Goal: Task Accomplishment & Management: Use online tool/utility

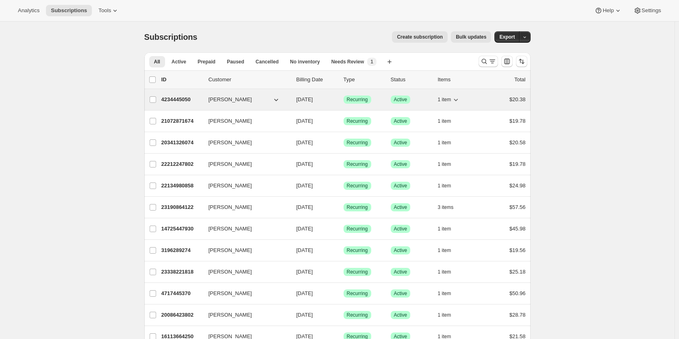
click at [173, 98] on p "4234445050" at bounding box center [181, 99] width 41 height 8
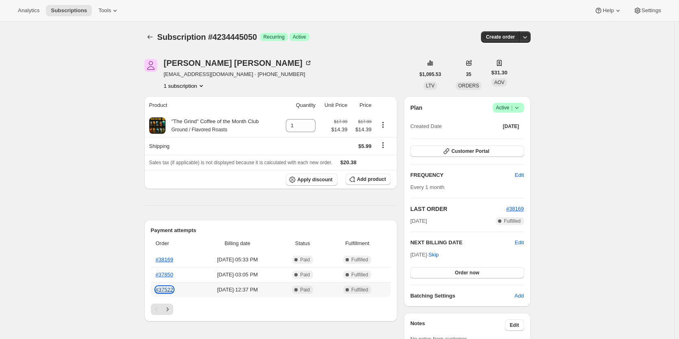
click at [170, 291] on link "#37522" at bounding box center [164, 289] width 17 height 6
click at [500, 37] on span "Create order" at bounding box center [500, 37] width 29 height 7
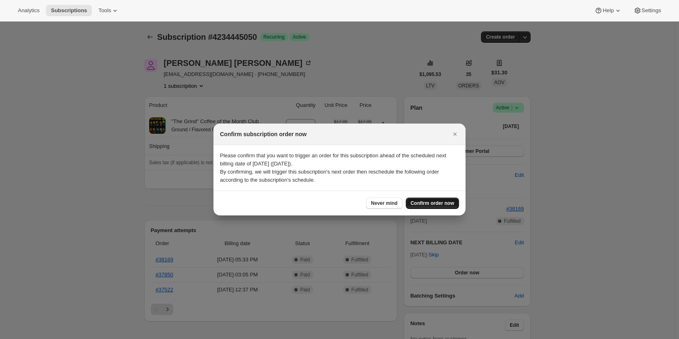
click at [436, 203] on span "Confirm order now" at bounding box center [431, 203] width 43 height 7
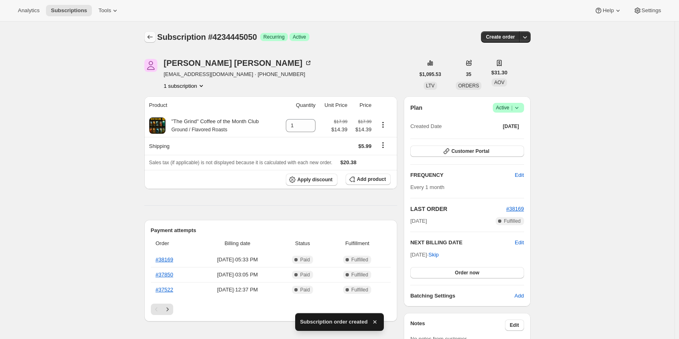
click at [151, 36] on icon "Subscriptions" at bounding box center [150, 37] width 8 height 8
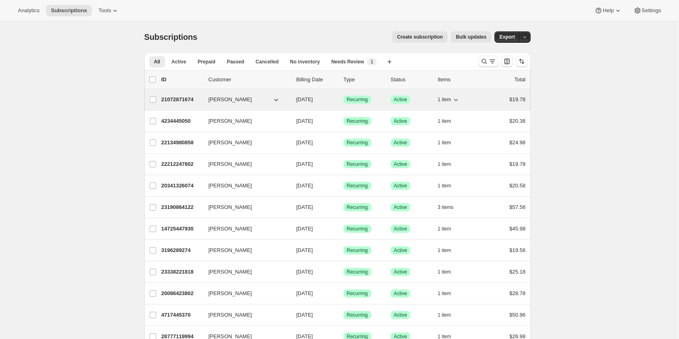
click at [190, 98] on p "21072871674" at bounding box center [181, 99] width 41 height 8
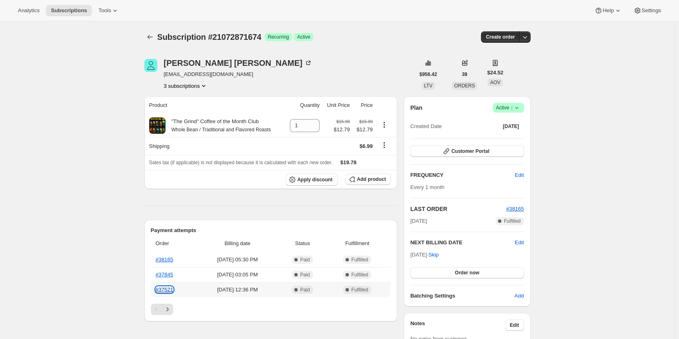
click at [173, 291] on link "#37521" at bounding box center [164, 289] width 17 height 6
click at [171, 311] on icon "Next" at bounding box center [167, 309] width 8 height 8
click at [168, 290] on link "#36518" at bounding box center [164, 289] width 17 height 6
click at [171, 309] on icon "Next" at bounding box center [167, 309] width 8 height 8
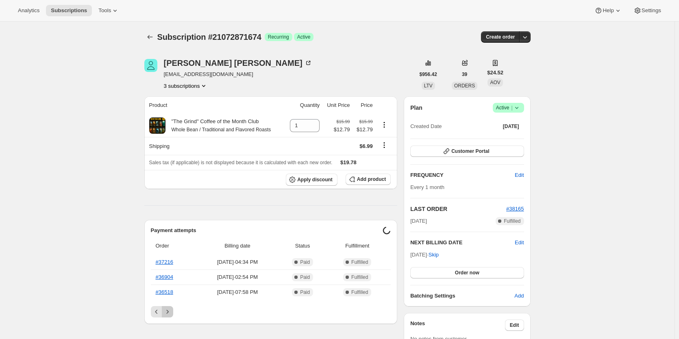
click at [171, 309] on icon "Next" at bounding box center [167, 312] width 8 height 8
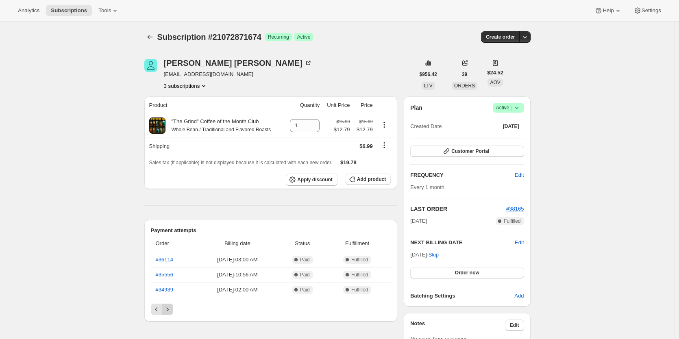
click at [171, 309] on icon "Next" at bounding box center [167, 309] width 8 height 8
click at [168, 289] on link "#32681" at bounding box center [164, 289] width 17 height 6
click at [164, 292] on link "#32681" at bounding box center [164, 289] width 17 height 6
click at [388, 149] on icon "Shipping actions" at bounding box center [384, 145] width 8 height 8
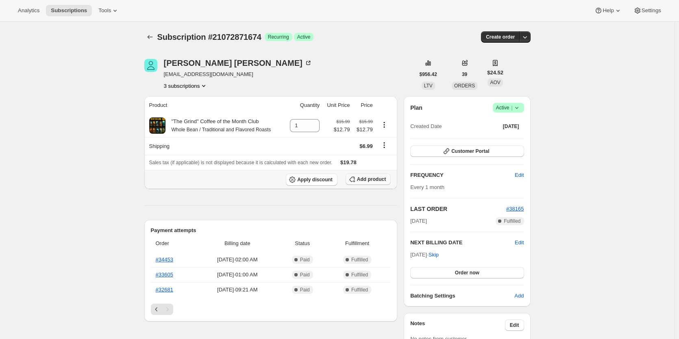
click at [377, 179] on span "Add product" at bounding box center [371, 179] width 29 height 7
click at [371, 179] on span "Add product" at bounding box center [371, 179] width 29 height 7
click at [378, 178] on span "Add product" at bounding box center [371, 179] width 29 height 7
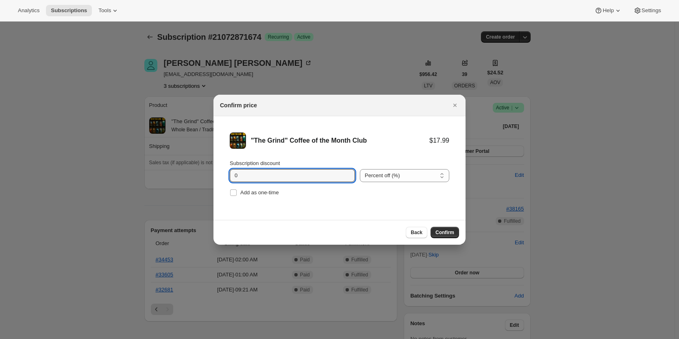
drag, startPoint x: 215, startPoint y: 171, endPoint x: 194, endPoint y: 170, distance: 21.2
drag, startPoint x: 266, startPoint y: 177, endPoint x: 182, endPoint y: 178, distance: 84.1
type input "20"
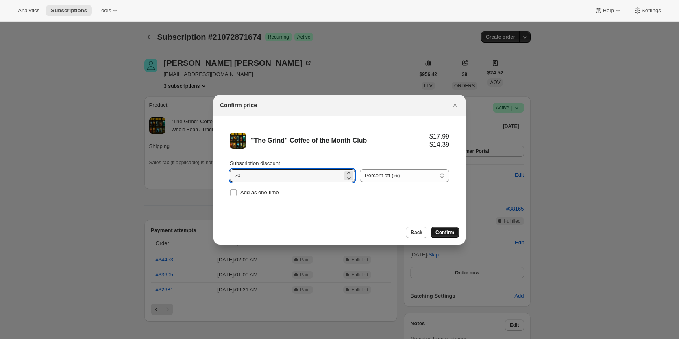
click at [447, 233] on span "Confirm" at bounding box center [444, 232] width 19 height 7
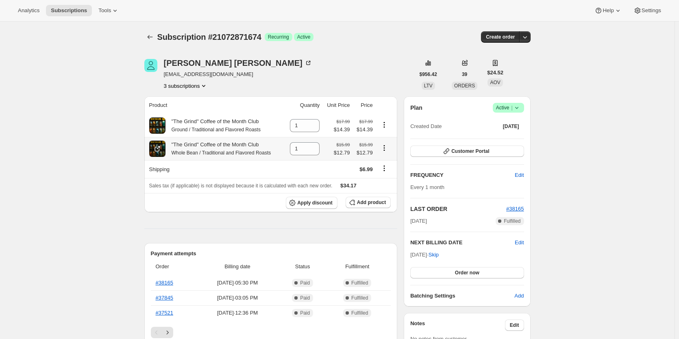
click at [387, 151] on icon "Product actions" at bounding box center [384, 148] width 8 height 8
click at [313, 154] on icon at bounding box center [313, 151] width 8 height 8
type input "0"
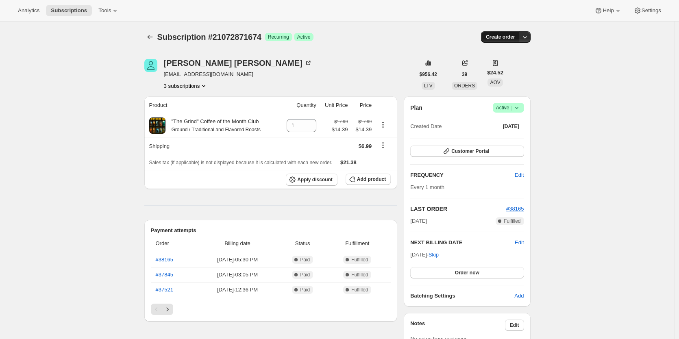
click at [509, 37] on span "Create order" at bounding box center [500, 37] width 29 height 7
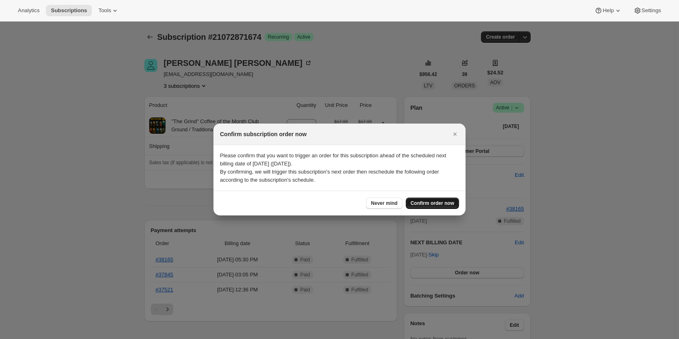
click at [442, 207] on button "Confirm order now" at bounding box center [431, 202] width 53 height 11
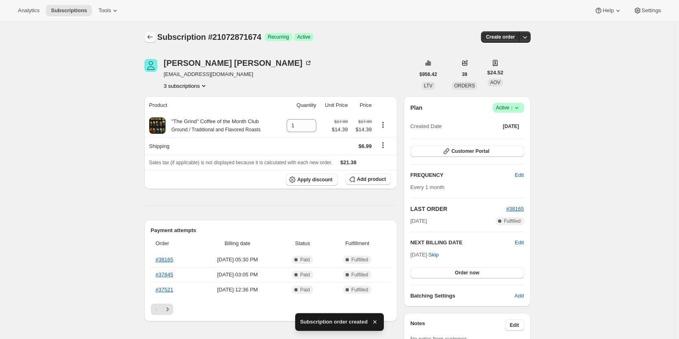
click at [149, 35] on icon "Subscriptions" at bounding box center [150, 37] width 8 height 8
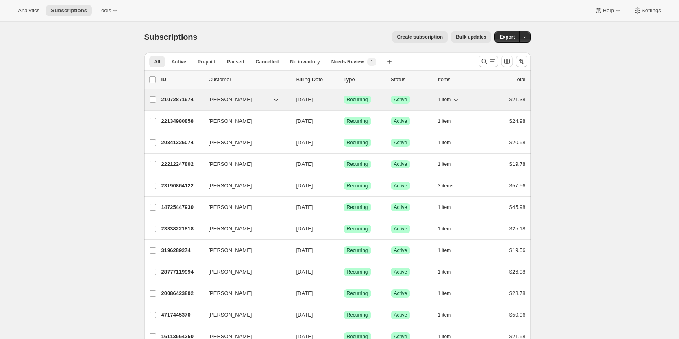
click at [185, 101] on p "21072871674" at bounding box center [181, 99] width 41 height 8
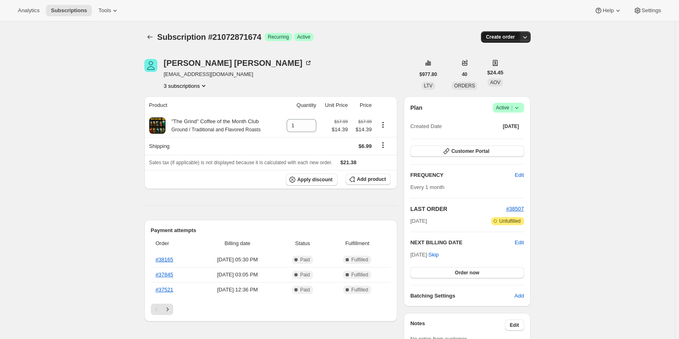
click at [505, 37] on span "Create order" at bounding box center [500, 37] width 29 height 7
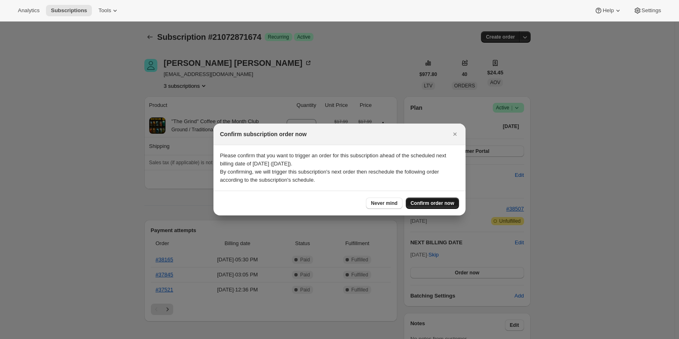
click at [428, 205] on span "Confirm order now" at bounding box center [431, 203] width 43 height 7
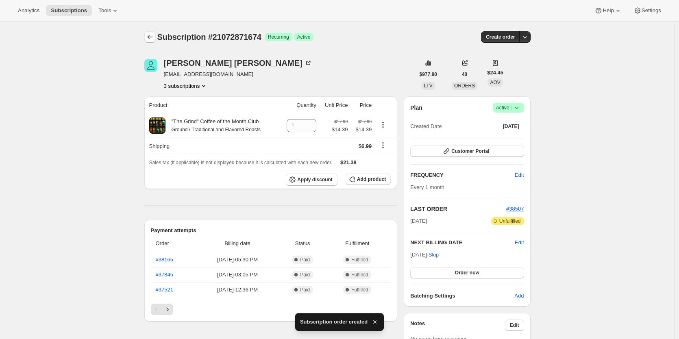
click at [152, 31] on button "Subscriptions" at bounding box center [149, 36] width 11 height 11
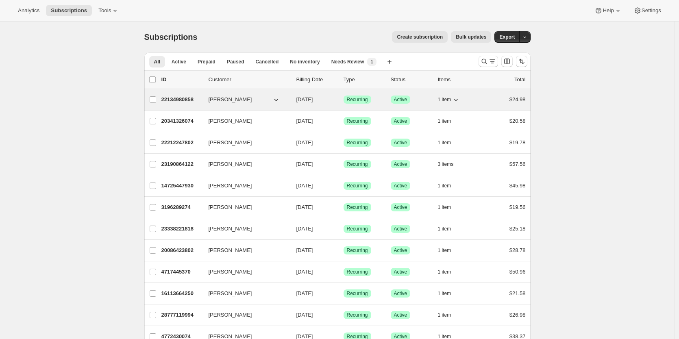
click at [185, 101] on p "22134980858" at bounding box center [181, 99] width 41 height 8
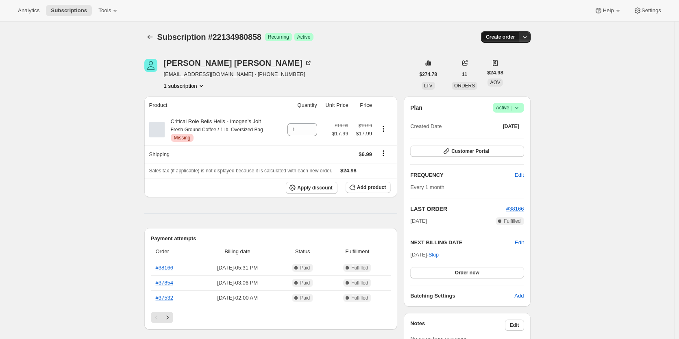
click at [498, 34] on span "Create order" at bounding box center [500, 37] width 29 height 7
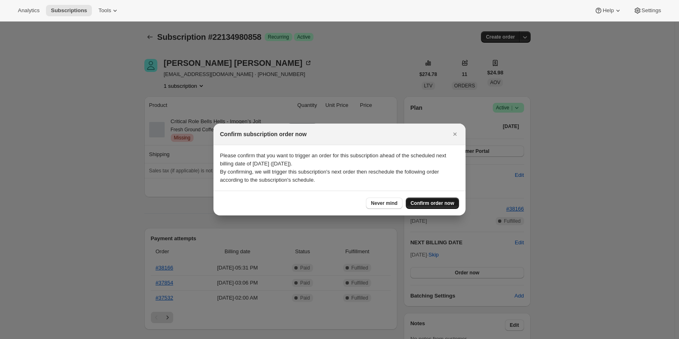
click at [434, 201] on span "Confirm order now" at bounding box center [431, 203] width 43 height 7
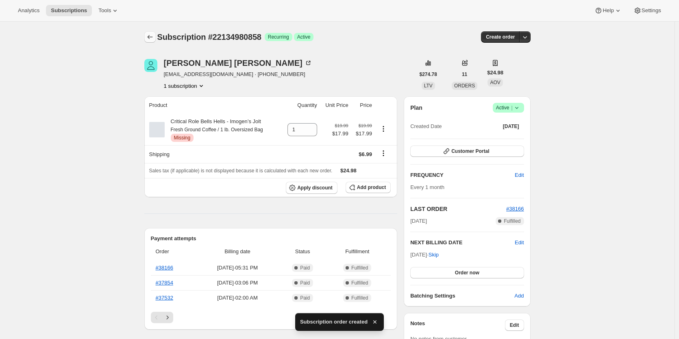
click at [150, 40] on icon "Subscriptions" at bounding box center [150, 37] width 8 height 8
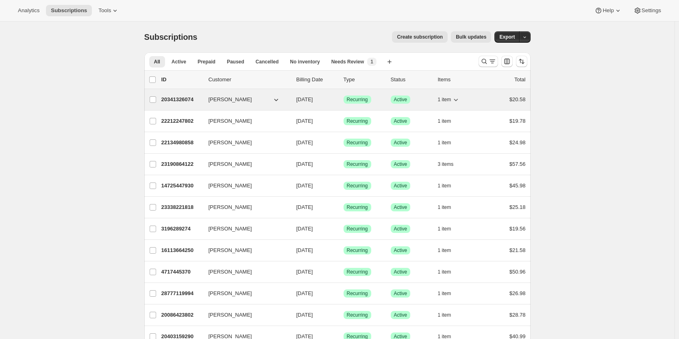
click at [180, 98] on p "20341326074" at bounding box center [181, 99] width 41 height 8
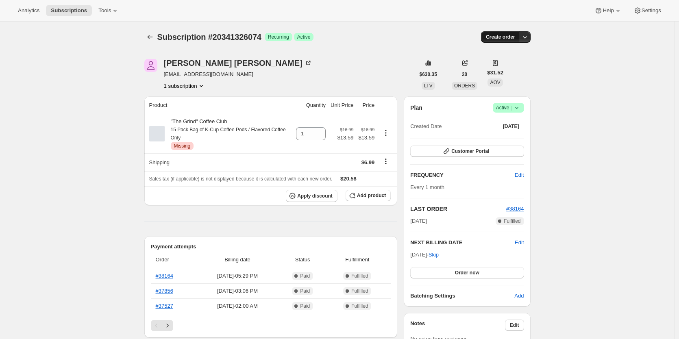
click at [496, 38] on span "Create order" at bounding box center [500, 37] width 29 height 7
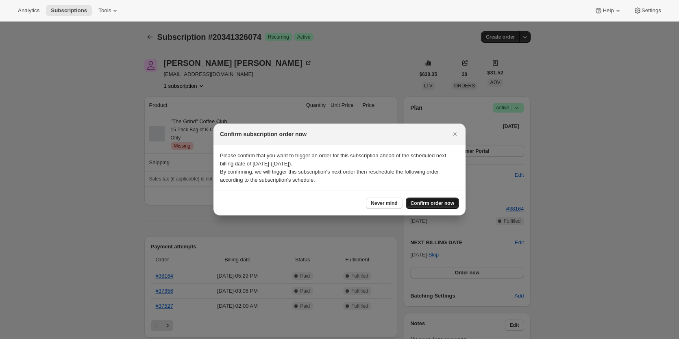
click at [438, 206] on button "Confirm order now" at bounding box center [431, 202] width 53 height 11
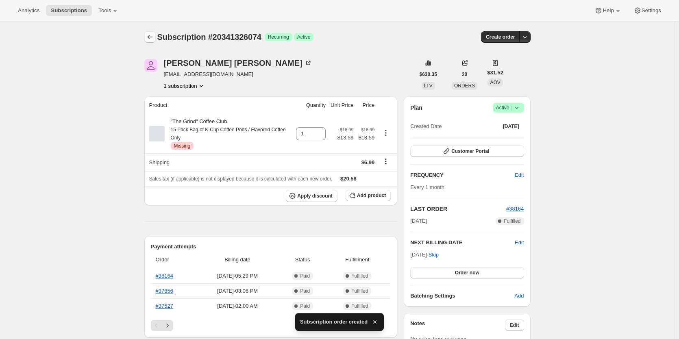
click at [152, 38] on icon "Subscriptions" at bounding box center [150, 37] width 8 height 8
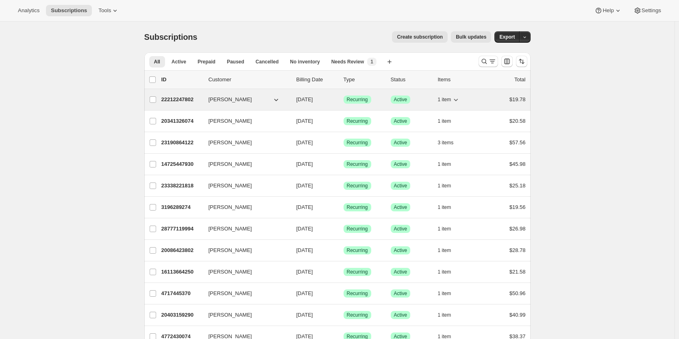
click at [184, 100] on p "22212247802" at bounding box center [181, 99] width 41 height 8
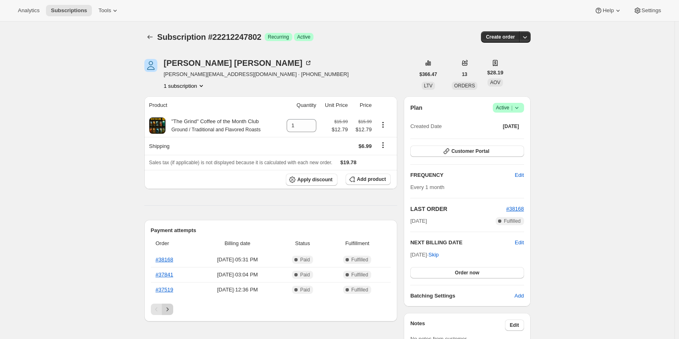
click at [171, 310] on icon "Next" at bounding box center [167, 309] width 8 height 8
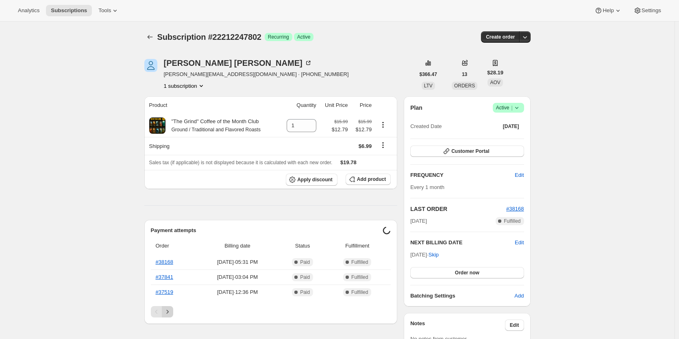
click at [171, 310] on icon "Next" at bounding box center [167, 312] width 8 height 8
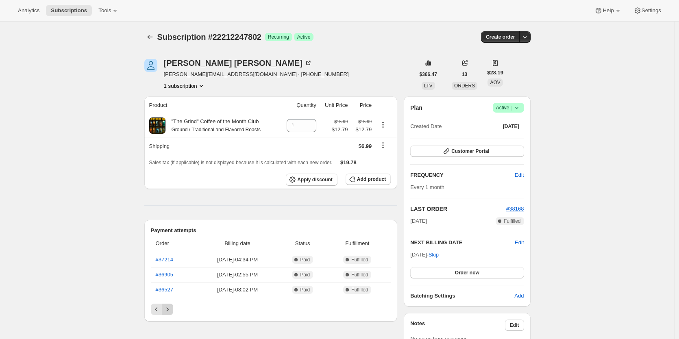
click at [171, 310] on icon "Next" at bounding box center [167, 309] width 8 height 8
click at [171, 310] on div "Pagination" at bounding box center [167, 308] width 11 height 11
click at [169, 293] on link "#33694" at bounding box center [164, 289] width 17 height 6
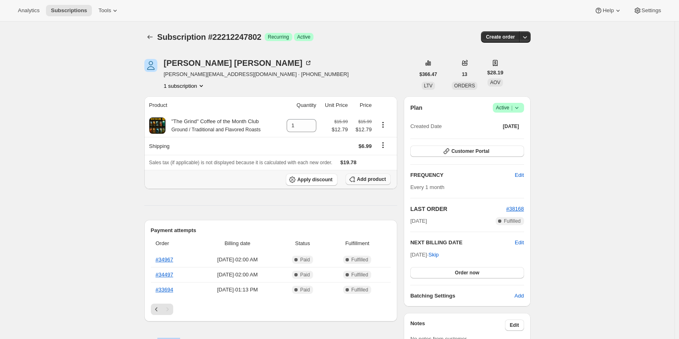
click at [374, 180] on span "Add product" at bounding box center [371, 179] width 29 height 7
click at [364, 182] on span "Add product" at bounding box center [371, 179] width 29 height 7
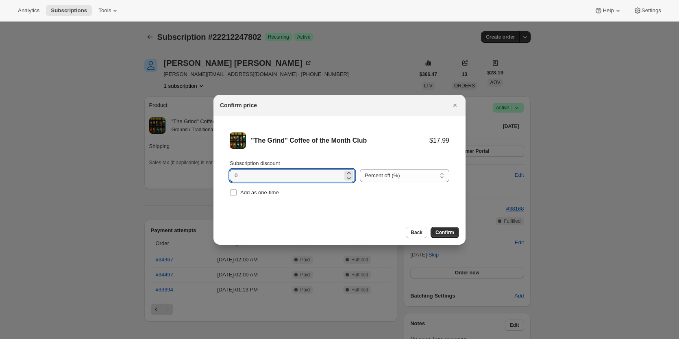
drag, startPoint x: 252, startPoint y: 177, endPoint x: 196, endPoint y: 178, distance: 56.5
type input "20"
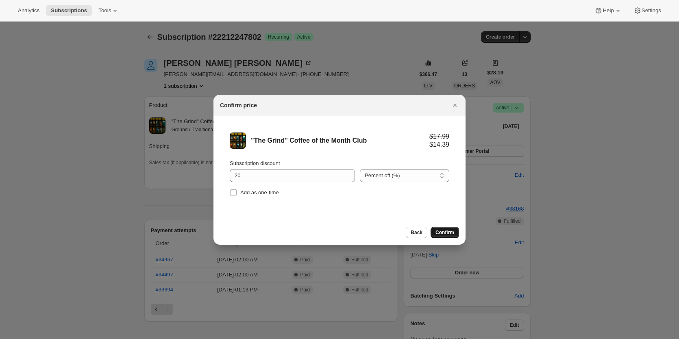
click at [446, 230] on span "Confirm" at bounding box center [444, 232] width 19 height 7
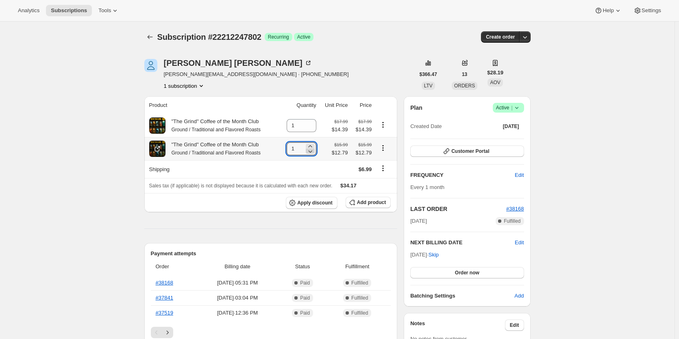
click at [311, 154] on icon at bounding box center [310, 151] width 8 height 8
type input "0"
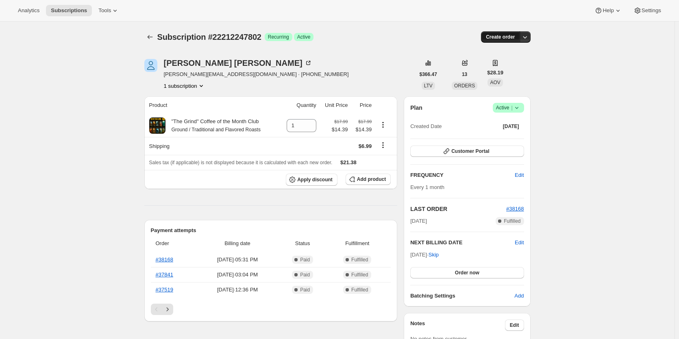
click at [499, 39] on span "Create order" at bounding box center [500, 37] width 29 height 7
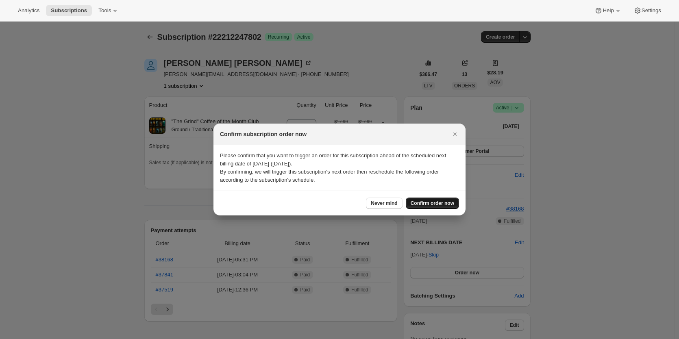
click at [440, 202] on span "Confirm order now" at bounding box center [431, 203] width 43 height 7
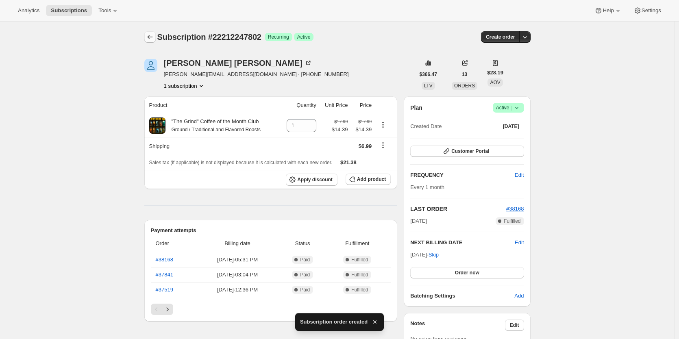
click at [146, 39] on div at bounding box center [150, 36] width 13 height 11
click at [148, 38] on icon "Subscriptions" at bounding box center [150, 37] width 8 height 8
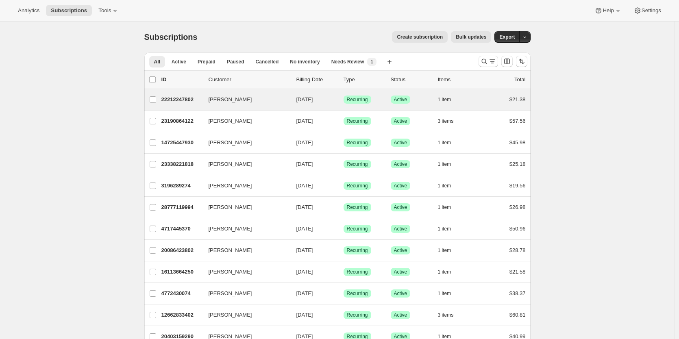
click at [169, 93] on div "[PERSON_NAME] 22212247802 [PERSON_NAME] [DATE] Success Recurring Success Active…" at bounding box center [337, 99] width 386 height 21
click at [175, 98] on p "22212247802" at bounding box center [181, 99] width 41 height 8
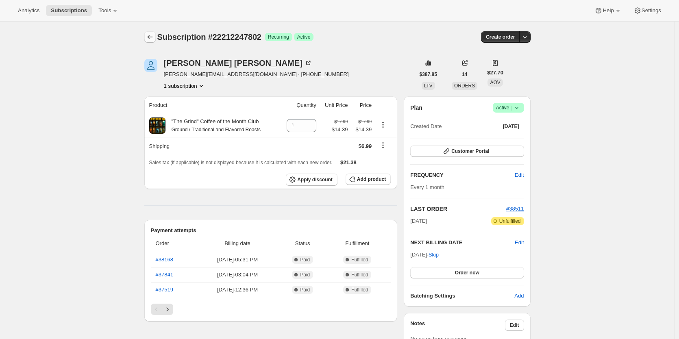
click at [152, 34] on icon "Subscriptions" at bounding box center [150, 37] width 8 height 8
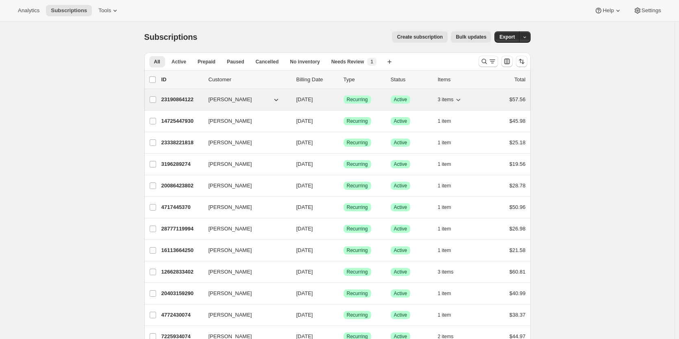
click at [185, 99] on p "23190864122" at bounding box center [181, 99] width 41 height 8
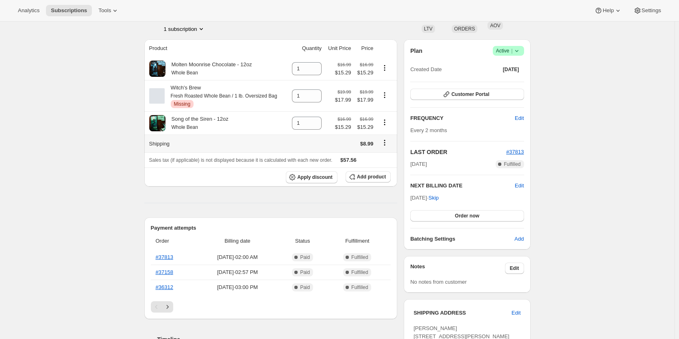
scroll to position [68, 0]
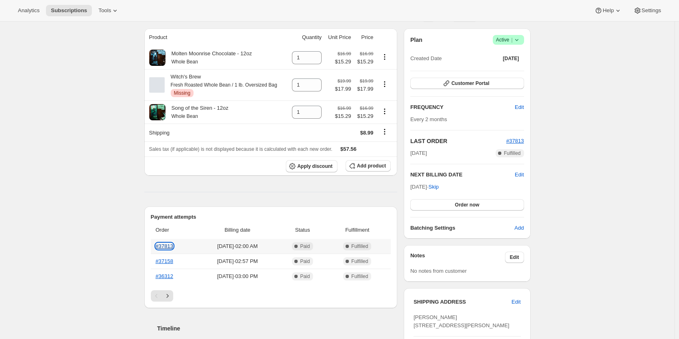
click at [167, 249] on link "#37813" at bounding box center [164, 246] width 17 height 6
click at [169, 263] on link "#37158" at bounding box center [164, 261] width 17 height 6
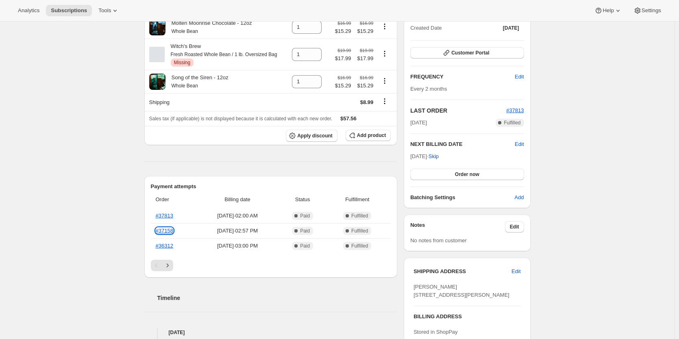
scroll to position [30, 0]
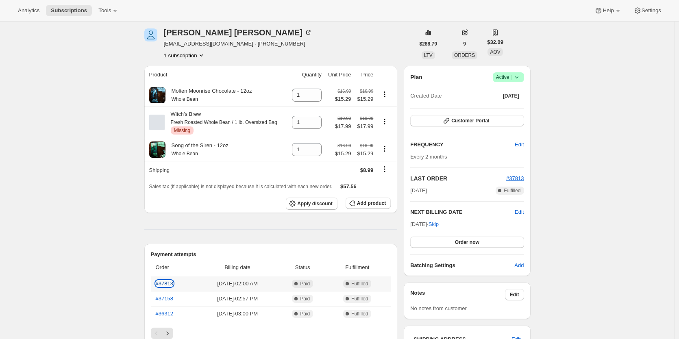
click at [168, 284] on link "#37813" at bounding box center [164, 283] width 17 height 6
click at [315, 127] on icon at bounding box center [315, 125] width 8 height 8
type input "0"
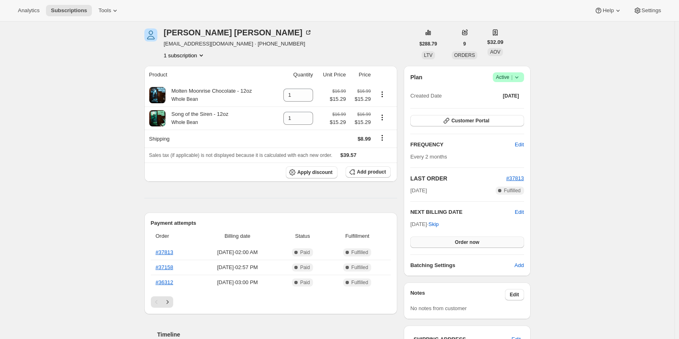
click at [461, 242] on span "Order now" at bounding box center [467, 242] width 24 height 7
click at [461, 242] on span "Click to confirm" at bounding box center [466, 242] width 37 height 7
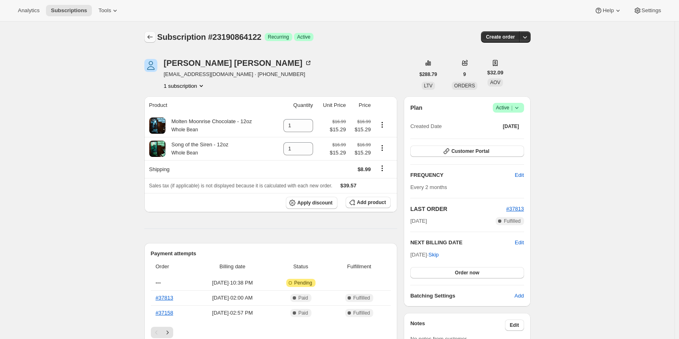
click at [149, 36] on icon "Subscriptions" at bounding box center [150, 37] width 8 height 8
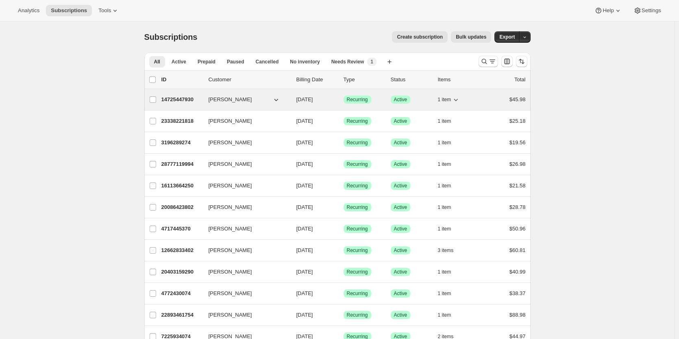
click at [178, 103] on p "14725447930" at bounding box center [181, 99] width 41 height 8
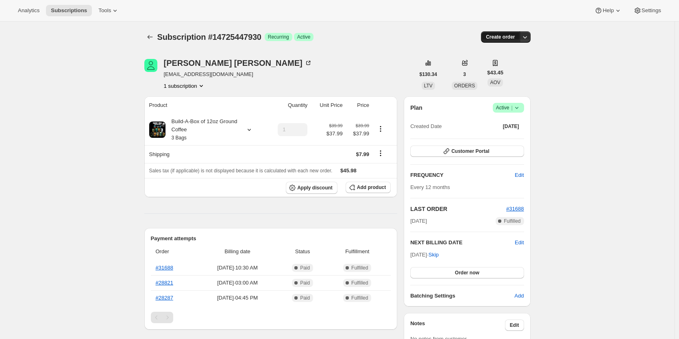
click at [501, 36] on span "Create order" at bounding box center [500, 37] width 29 height 7
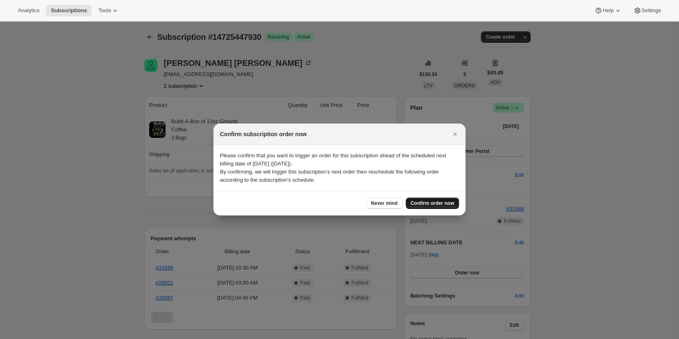
click at [425, 204] on span "Confirm order now" at bounding box center [431, 203] width 43 height 7
